Goal: Find specific page/section: Find specific page/section

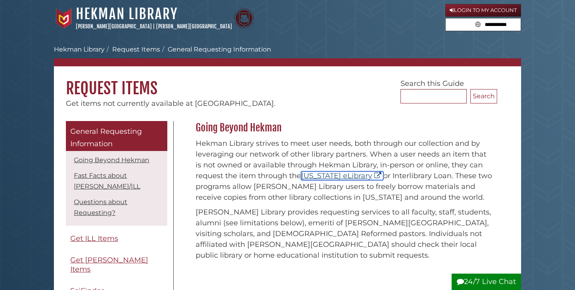
click at [323, 178] on link "[US_STATE] eLibrary" at bounding box center [342, 175] width 82 height 9
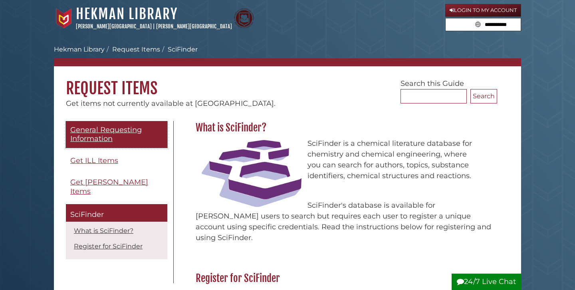
click at [113, 129] on span "General Requesting Information" at bounding box center [105, 134] width 71 height 18
